Goal: Task Accomplishment & Management: Manage account settings

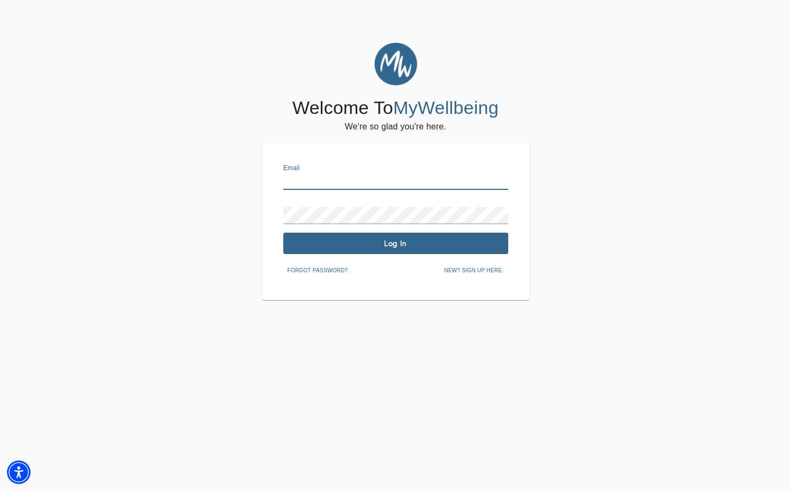
type input "[EMAIL_ADDRESS][PERSON_NAME][DOMAIN_NAME]"
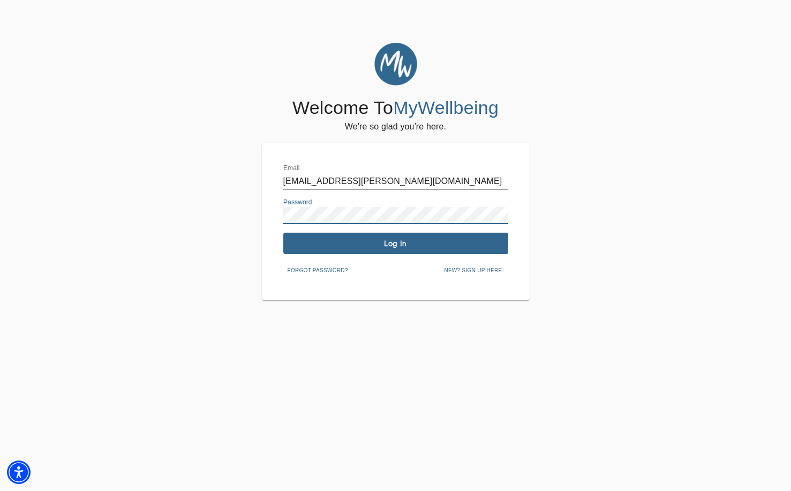
click at [423, 252] on button "Log In" at bounding box center [395, 243] width 225 height 21
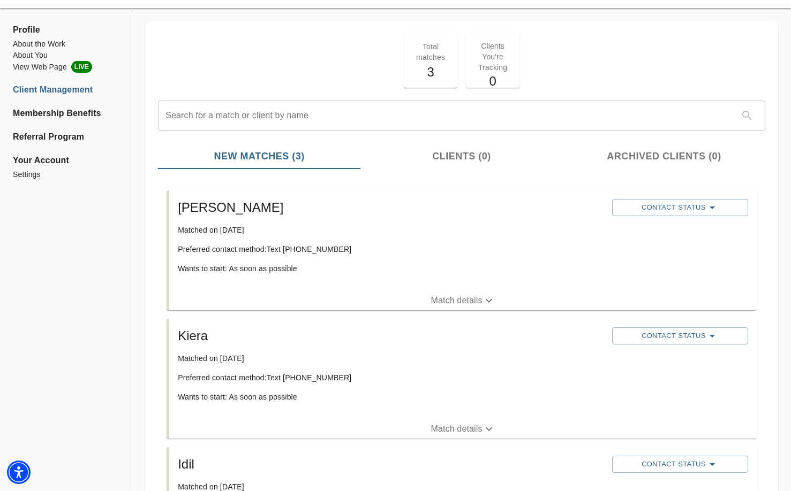
scroll to position [41, 0]
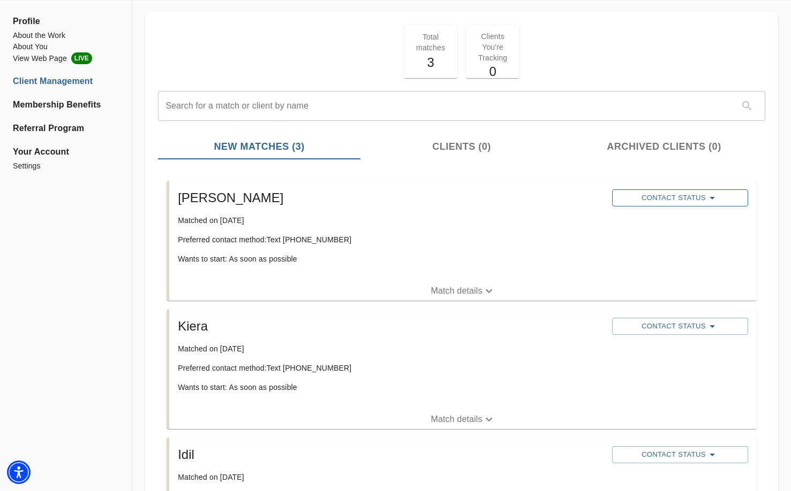
click at [645, 194] on span "Contact Status" at bounding box center [679, 198] width 125 height 13
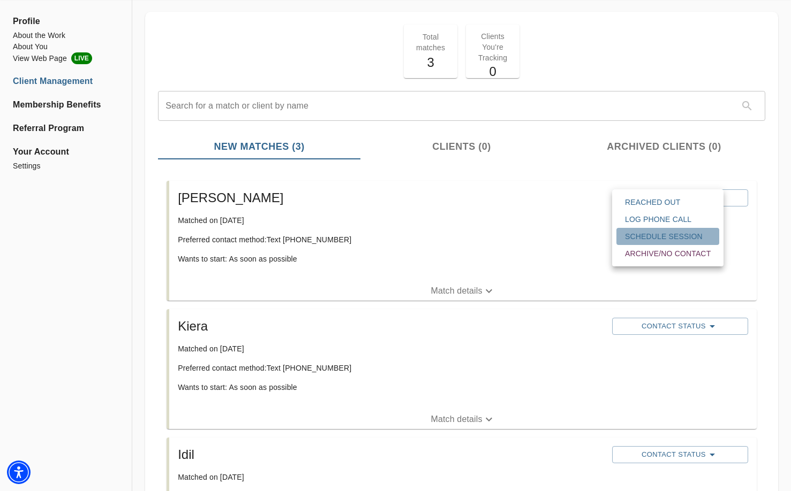
click at [659, 233] on span "Schedule session" at bounding box center [668, 236] width 86 height 11
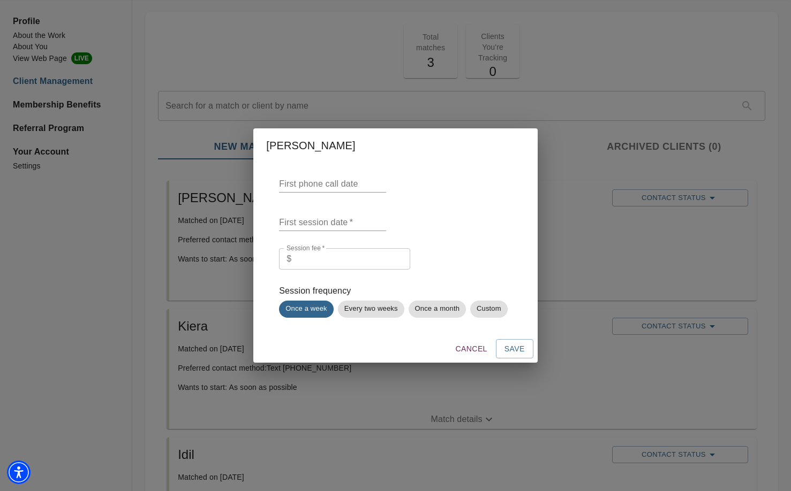
click at [322, 186] on input "text" at bounding box center [332, 184] width 107 height 17
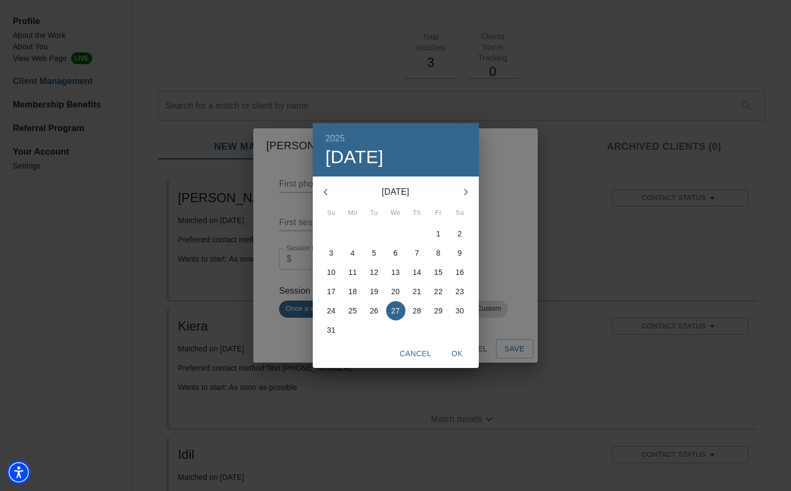
click at [438, 314] on p "29" at bounding box center [438, 311] width 9 height 11
type input "[DATE]"
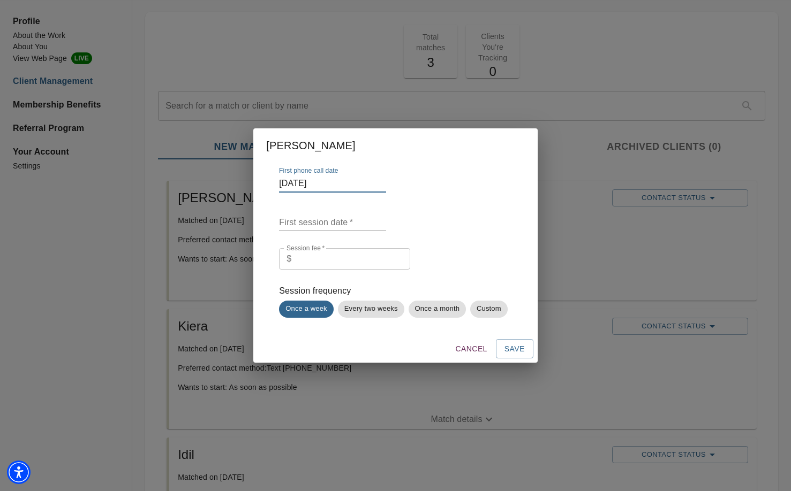
click at [305, 222] on input "text" at bounding box center [332, 222] width 107 height 17
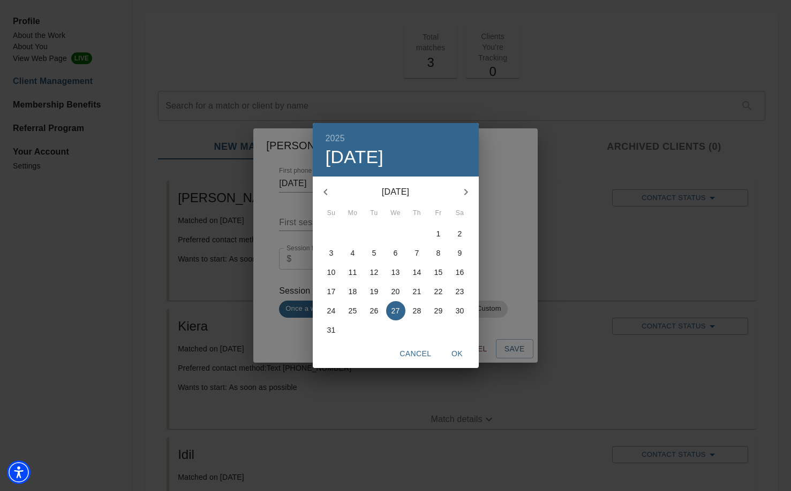
click at [484, 169] on div "2025 Wed, Aug [DATE] Mo Tu We Th Fr Sa 27 28 29 30 31 1 2 3 4 5 6 7 8 9 10 11 1…" at bounding box center [395, 245] width 791 height 491
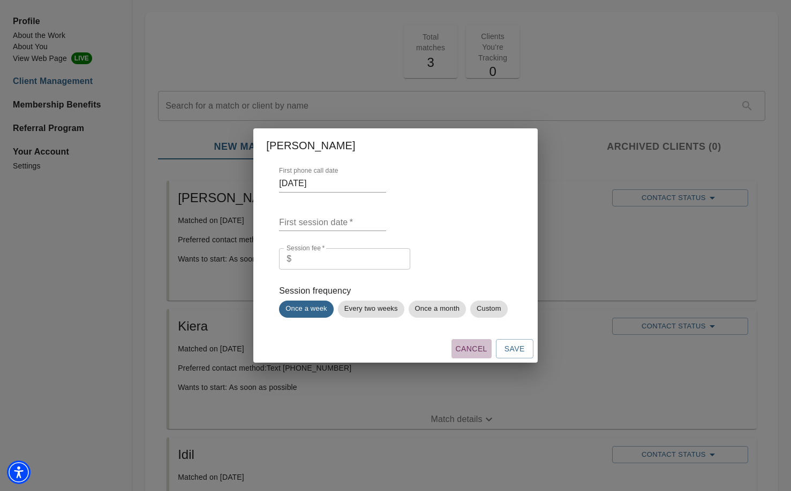
click at [471, 351] on span "Cancel" at bounding box center [472, 349] width 32 height 13
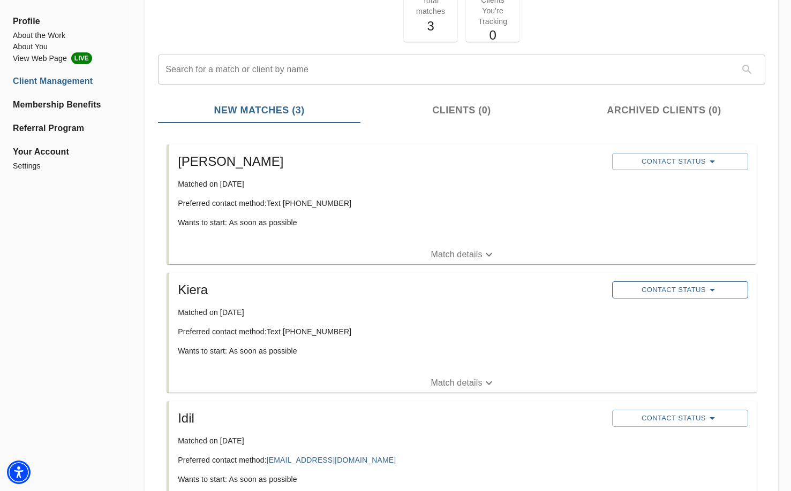
scroll to position [70, 0]
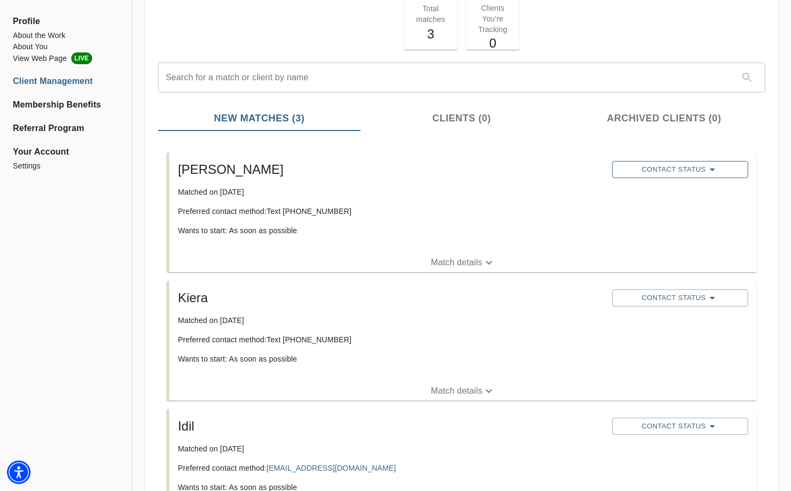
click at [653, 175] on span "Contact Status" at bounding box center [679, 169] width 125 height 13
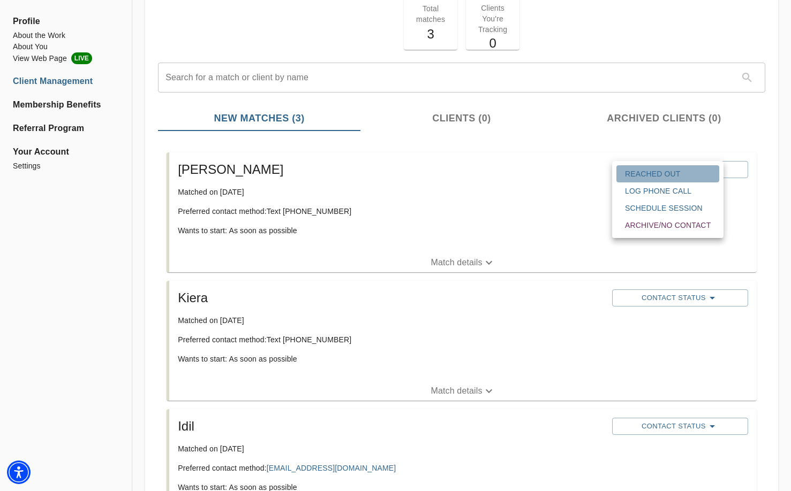
click at [638, 175] on span "Reached Out" at bounding box center [668, 174] width 86 height 11
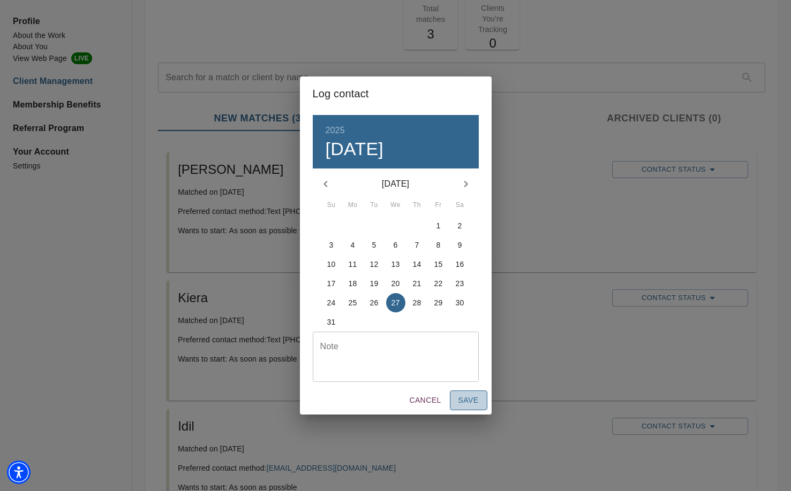
click at [463, 397] on span "Save" at bounding box center [468, 400] width 20 height 13
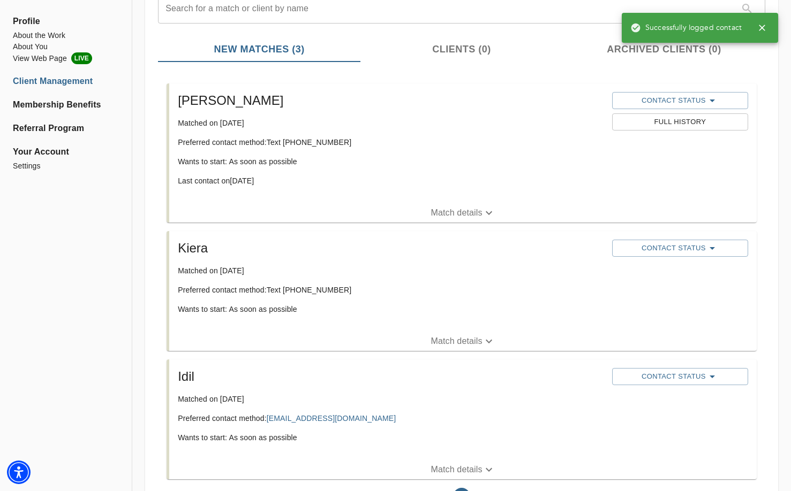
scroll to position [143, 0]
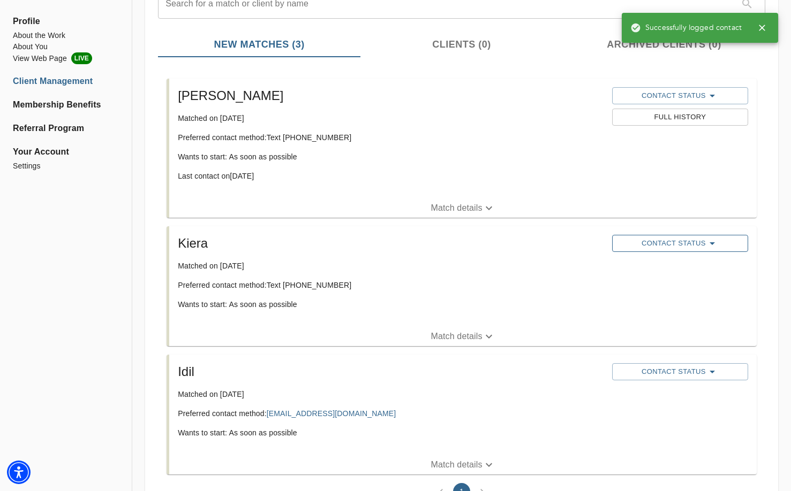
click at [689, 245] on span "Contact Status" at bounding box center [679, 243] width 125 height 13
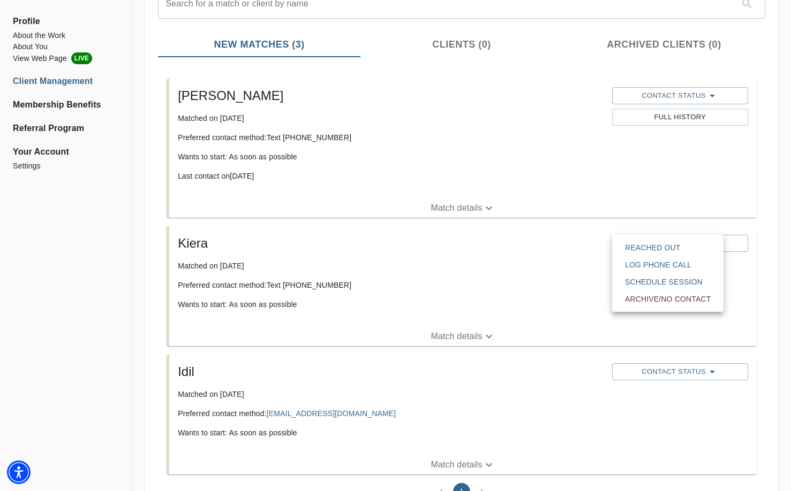
click at [642, 247] on span "Reached Out" at bounding box center [668, 247] width 86 height 11
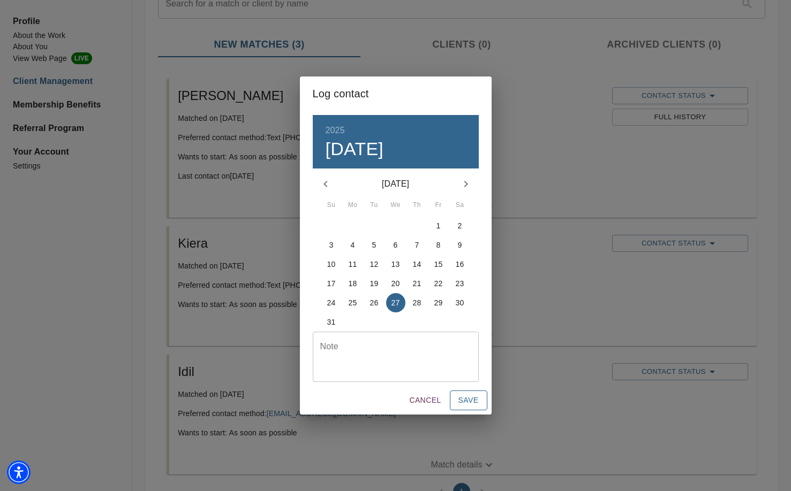
click at [460, 399] on span "Save" at bounding box center [468, 400] width 20 height 13
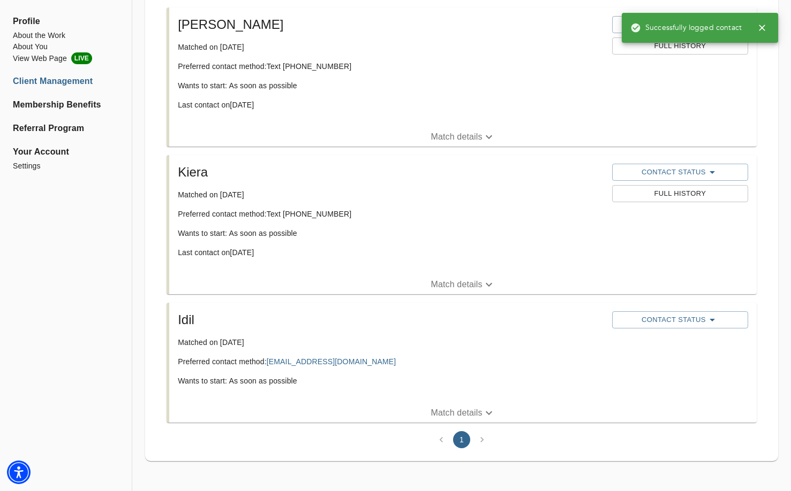
scroll to position [215, 0]
click at [700, 321] on span "Contact Status" at bounding box center [679, 320] width 125 height 13
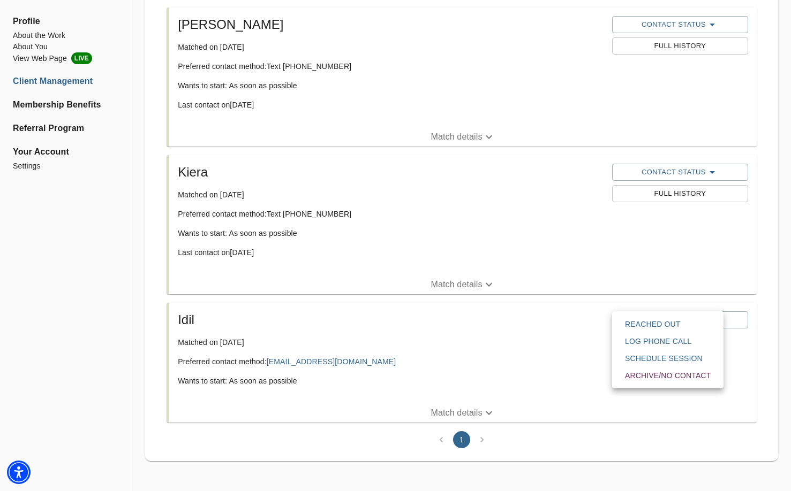
click at [640, 327] on span "Reached Out" at bounding box center [668, 324] width 86 height 11
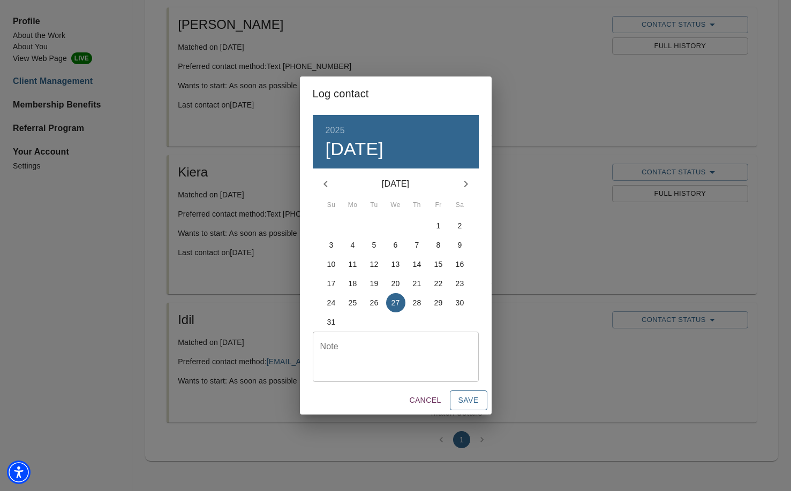
click at [461, 401] on span "Save" at bounding box center [468, 400] width 20 height 13
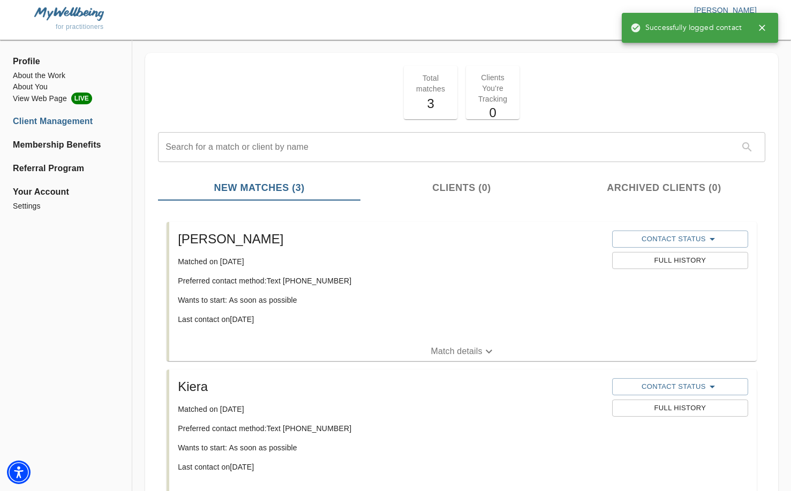
scroll to position [0, 0]
click at [58, 99] on li "View Web Page LIVE" at bounding box center [66, 99] width 106 height 12
